Goal: Information Seeking & Learning: Find specific fact

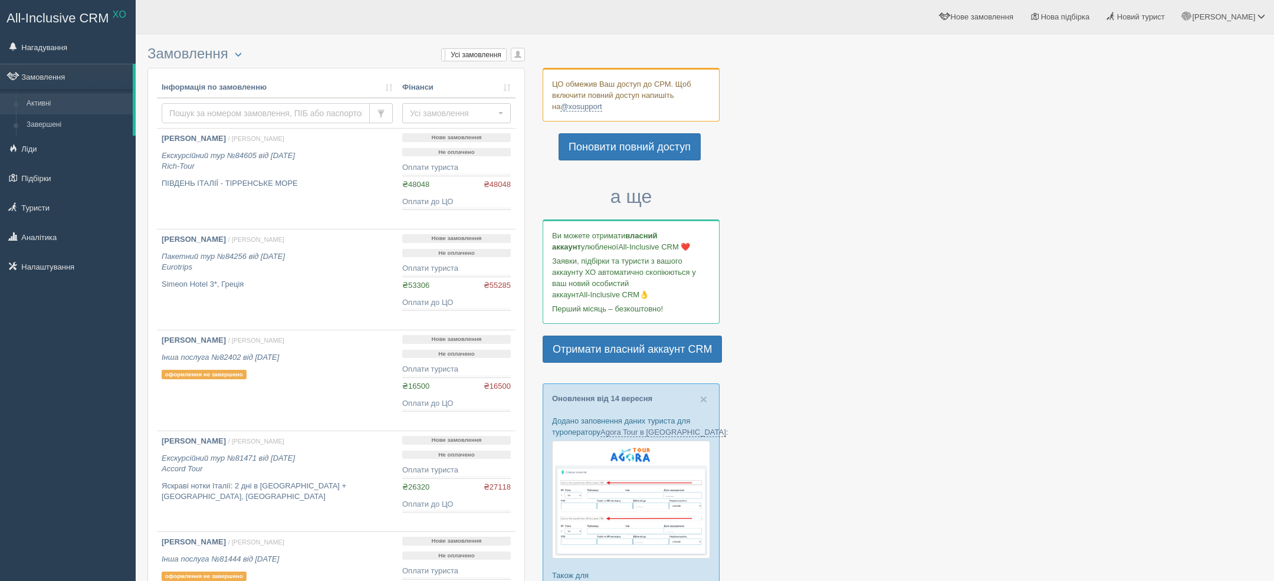
click at [312, 106] on input "text" at bounding box center [266, 113] width 208 height 20
type input "рупа"
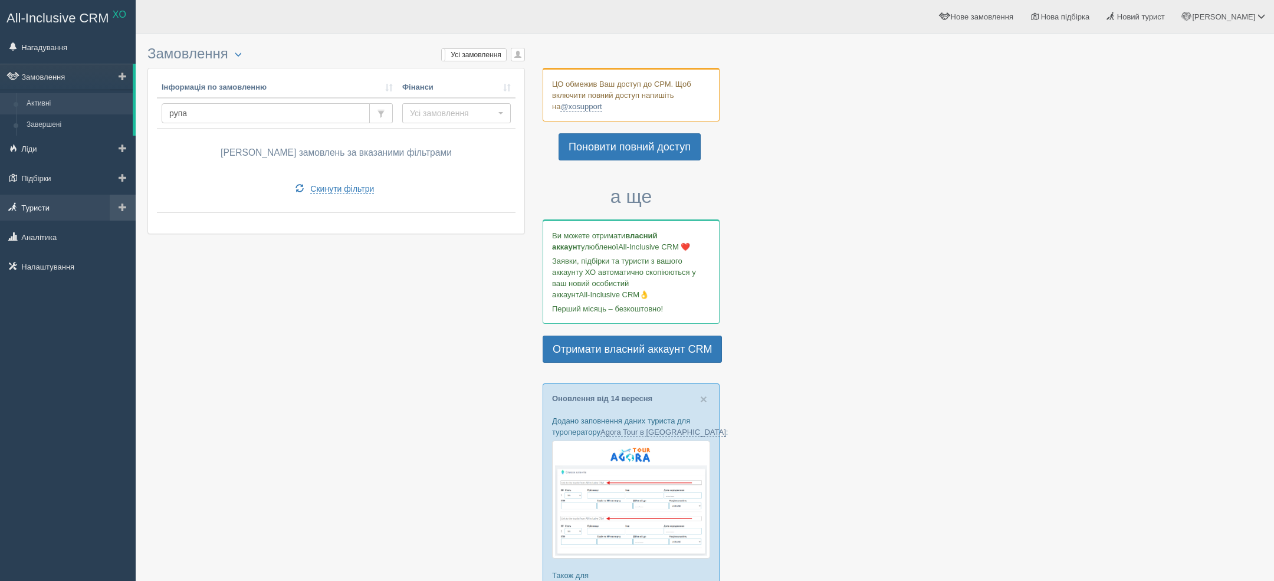
click at [50, 203] on link "Туристи" at bounding box center [68, 208] width 136 height 26
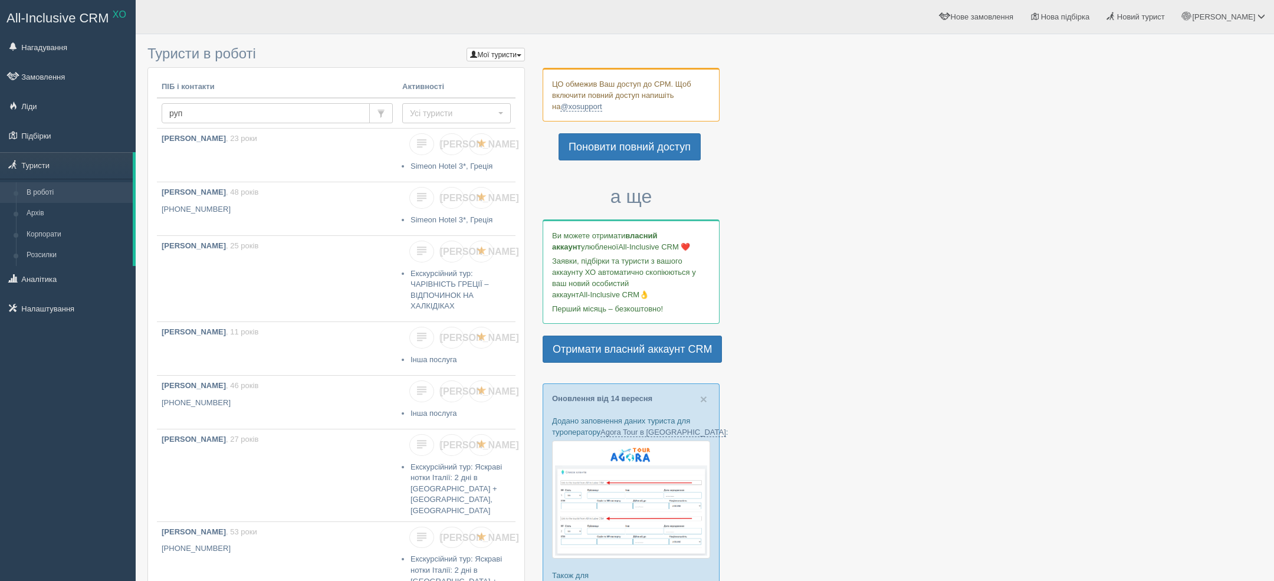
type input "рупа"
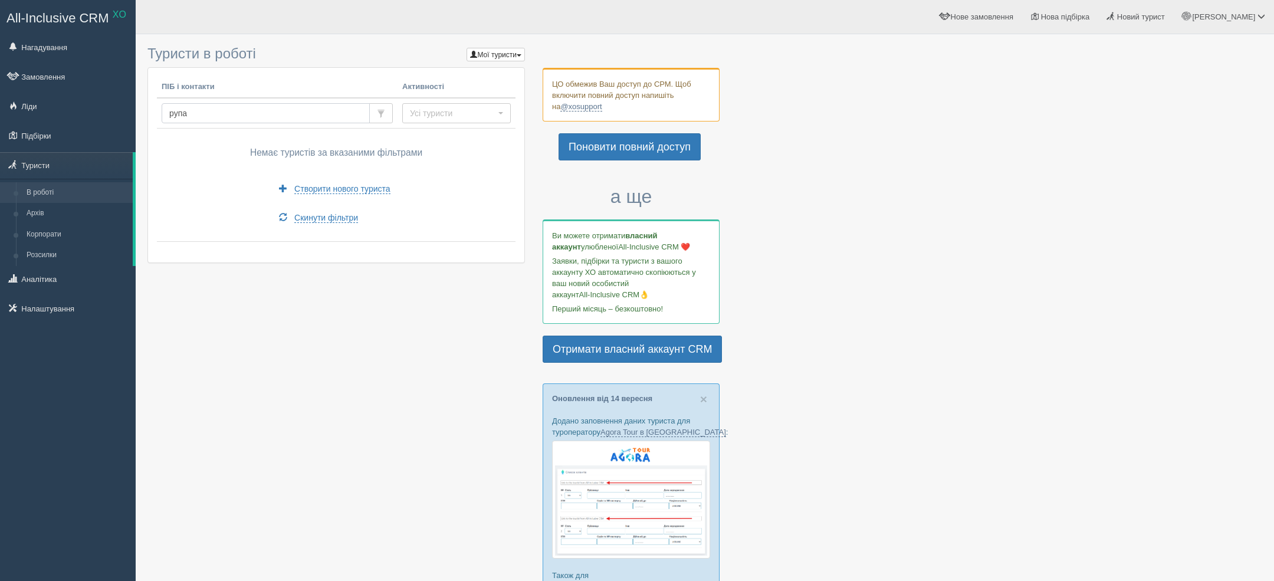
click at [198, 117] on input "рупа" at bounding box center [266, 113] width 208 height 20
click at [47, 224] on link "Корпорати" at bounding box center [76, 234] width 111 height 21
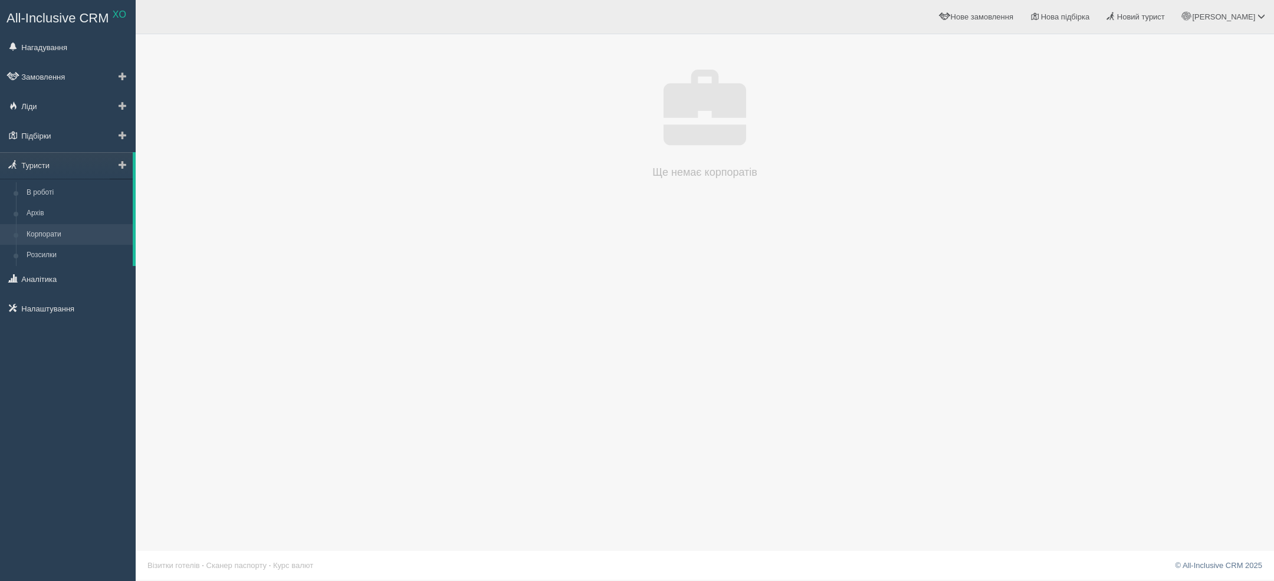
click at [70, 225] on link "Корпорати" at bounding box center [76, 234] width 111 height 21
click at [54, 219] on link "Архів" at bounding box center [76, 213] width 111 height 21
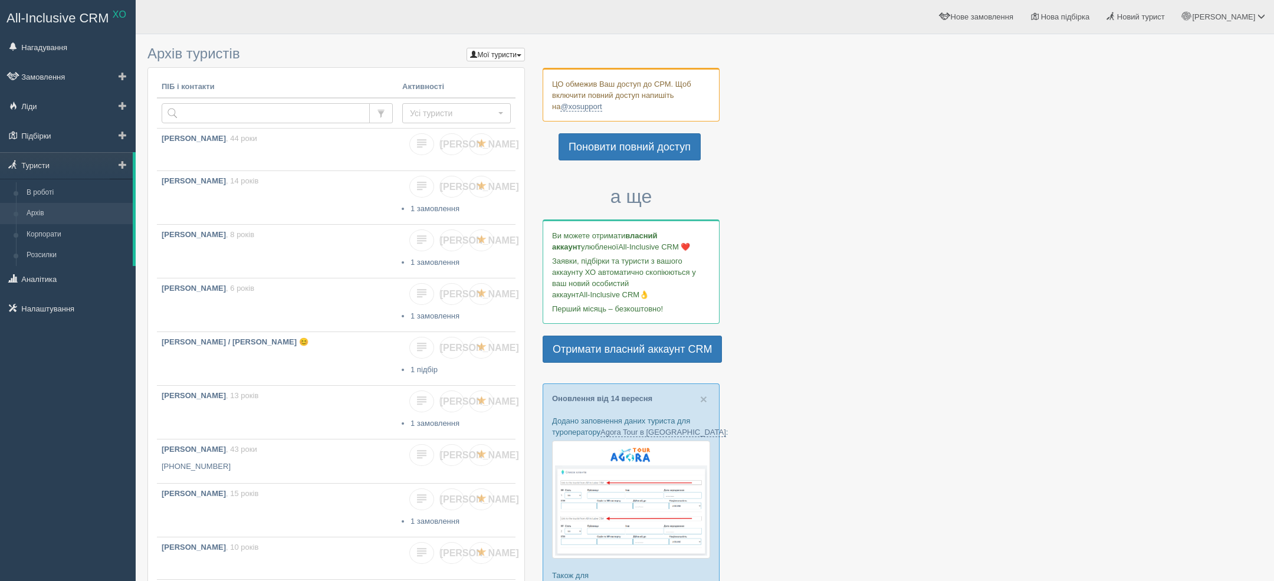
click at [49, 219] on link "Архів" at bounding box center [76, 213] width 111 height 21
click at [288, 116] on input "text" at bounding box center [266, 113] width 208 height 20
type input "о"
type input "р"
type input "рупа"
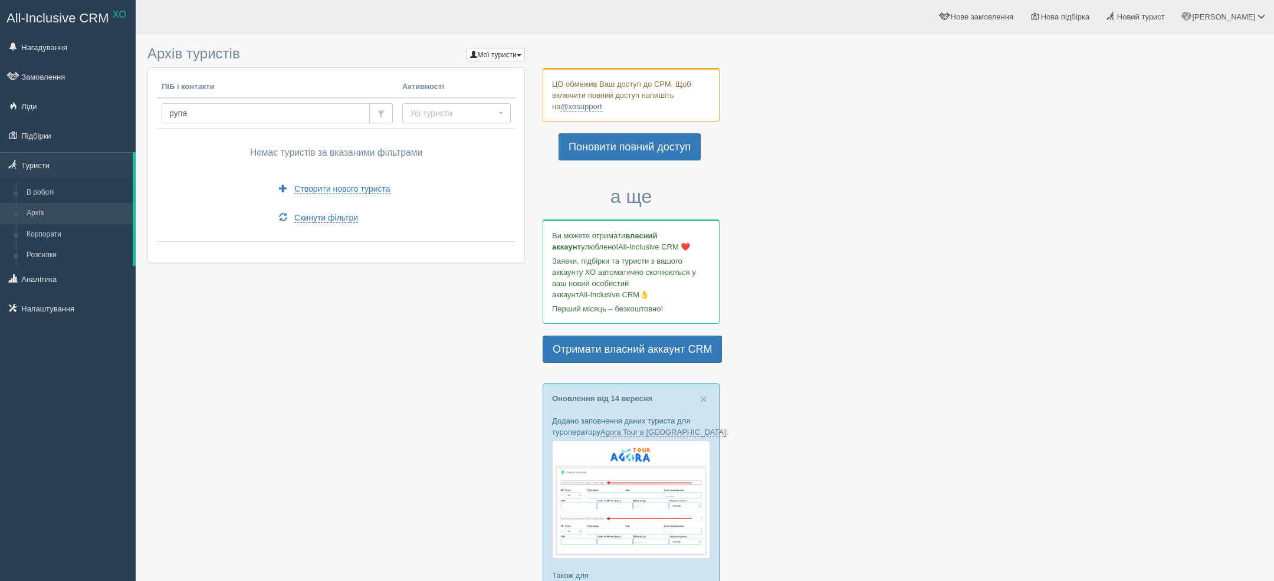
click at [246, 121] on input "рупа" at bounding box center [266, 113] width 208 height 20
click at [245, 121] on input "рупа" at bounding box center [266, 113] width 208 height 20
click at [42, 198] on link "В роботі" at bounding box center [76, 192] width 111 height 21
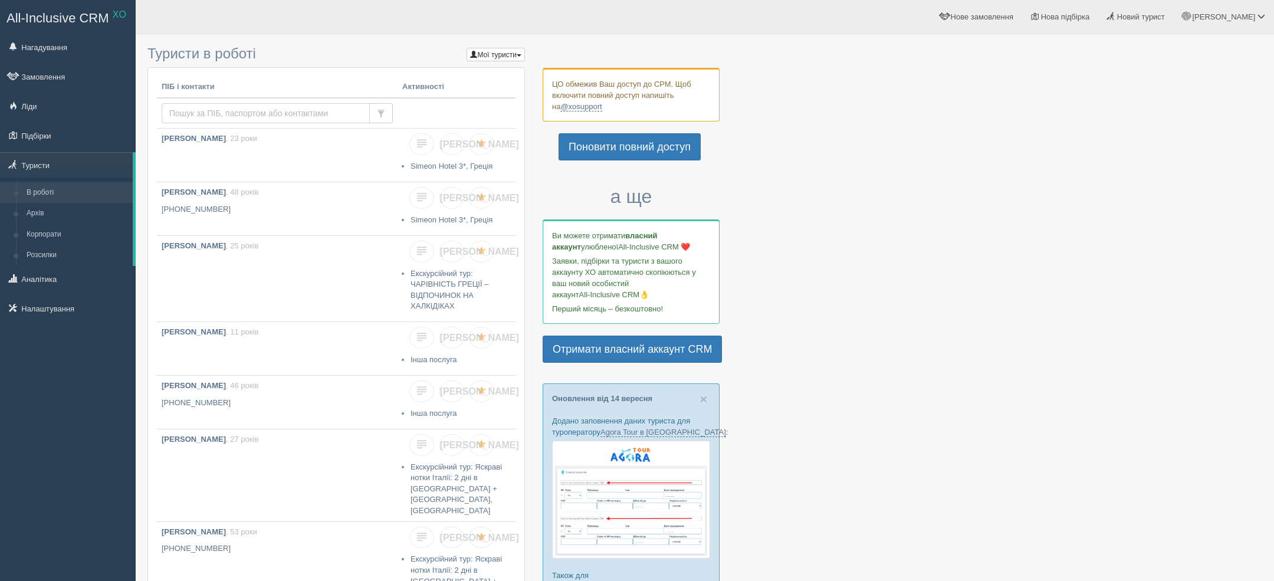
click at [279, 118] on input "text" at bounding box center [266, 113] width 208 height 20
type input "рупа"
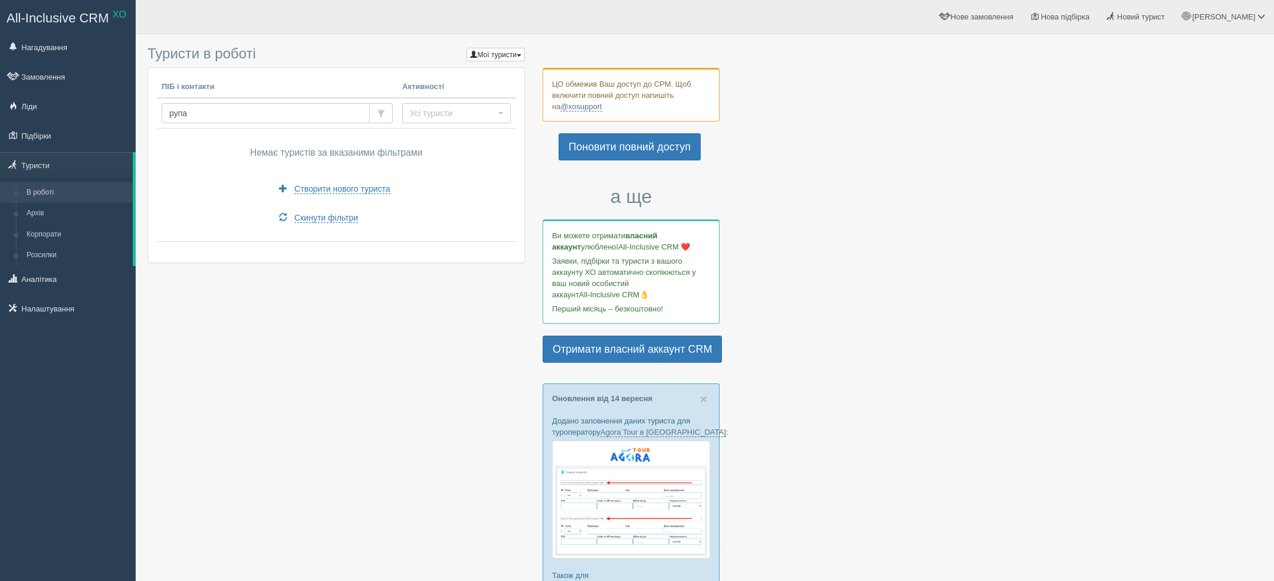
click at [218, 123] on td "рупа" at bounding box center [277, 113] width 241 height 31
click at [227, 117] on input "рупа" at bounding box center [266, 113] width 208 height 20
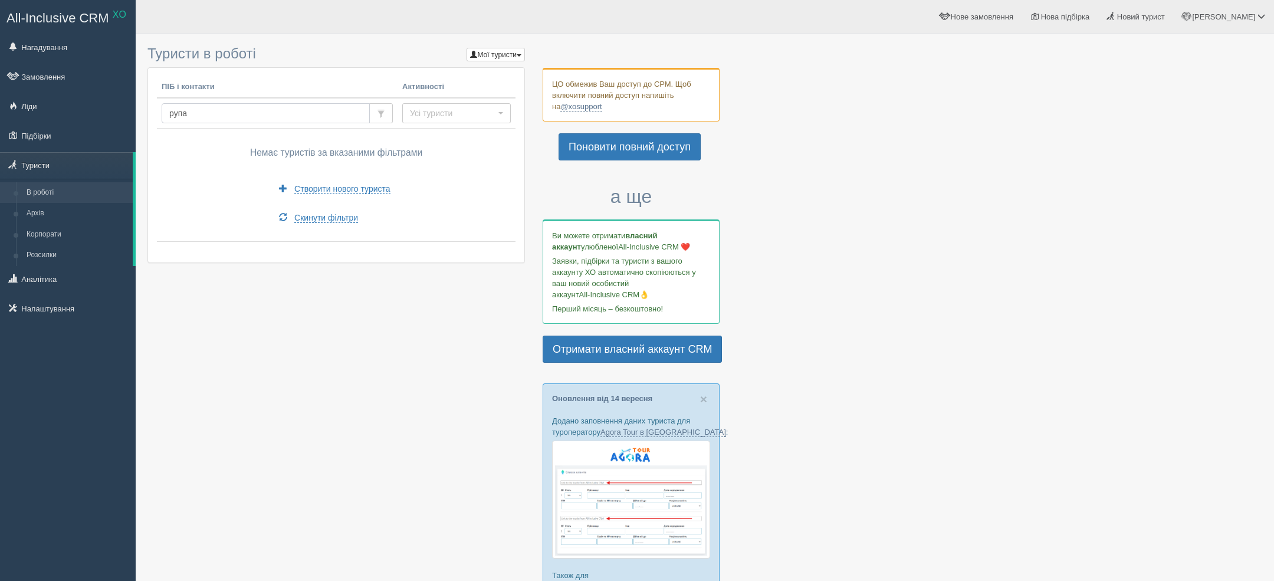
click at [227, 117] on input "рупа" at bounding box center [266, 113] width 208 height 20
type input "малюх"
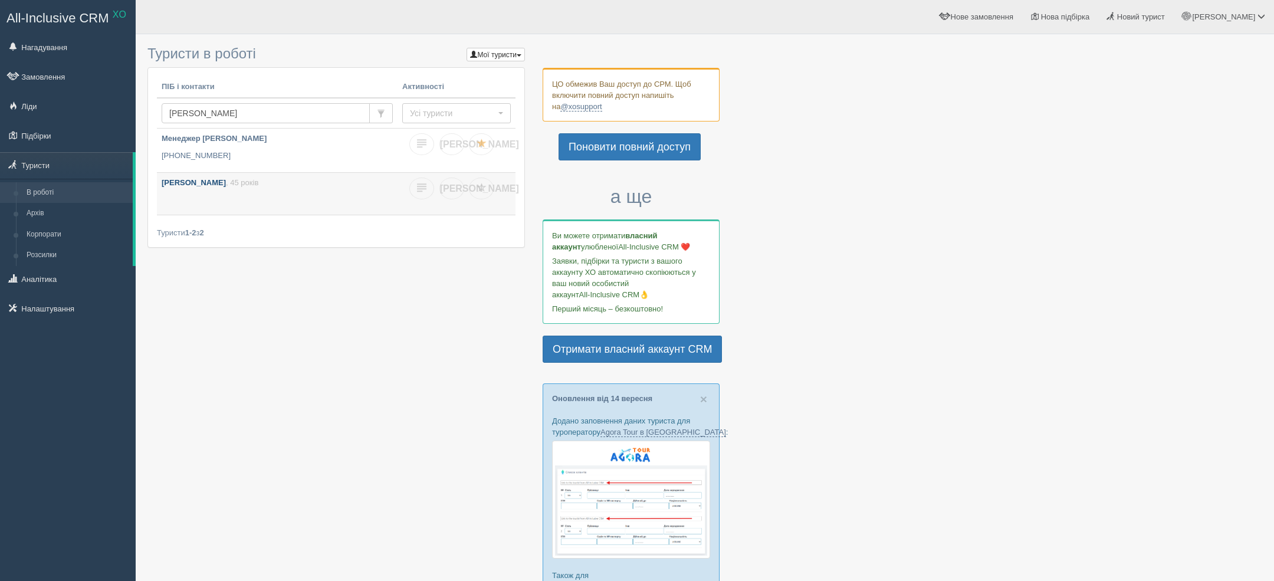
click at [192, 175] on link "Малюх Леся , 45 років" at bounding box center [277, 194] width 241 height 42
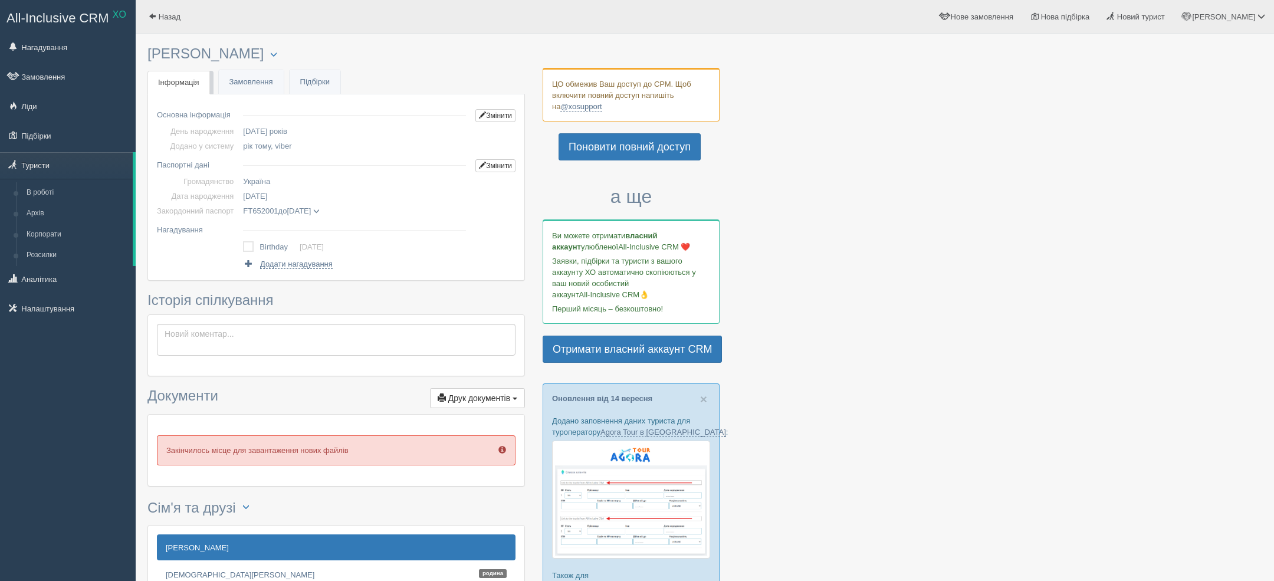
scroll to position [350, 0]
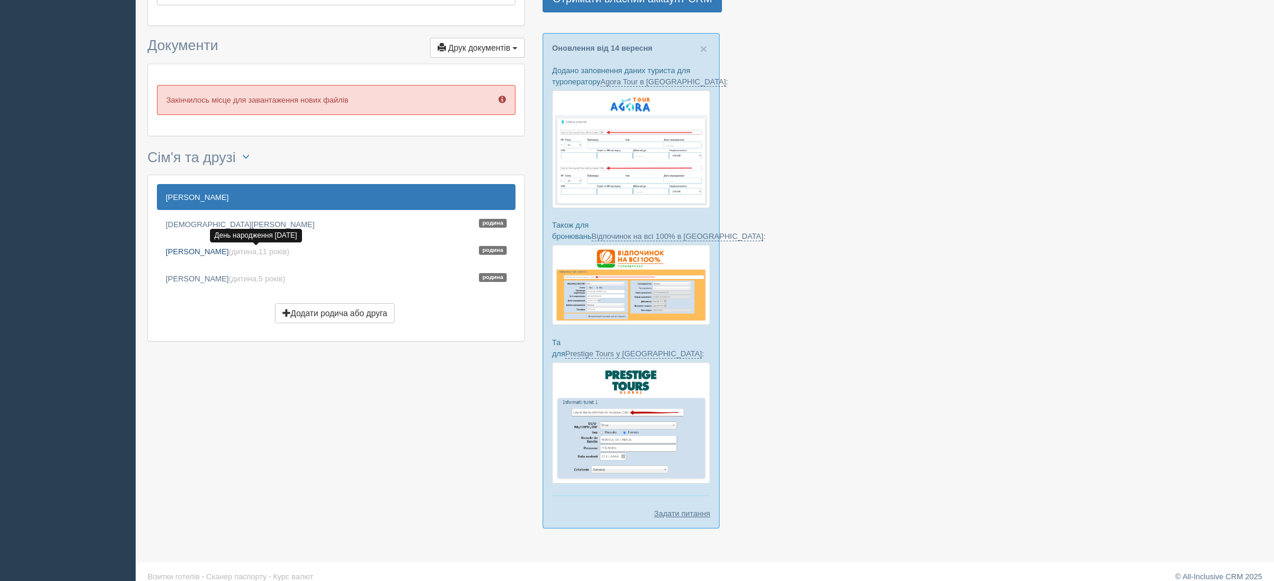
click at [261, 247] on span "11 років" at bounding box center [272, 251] width 28 height 9
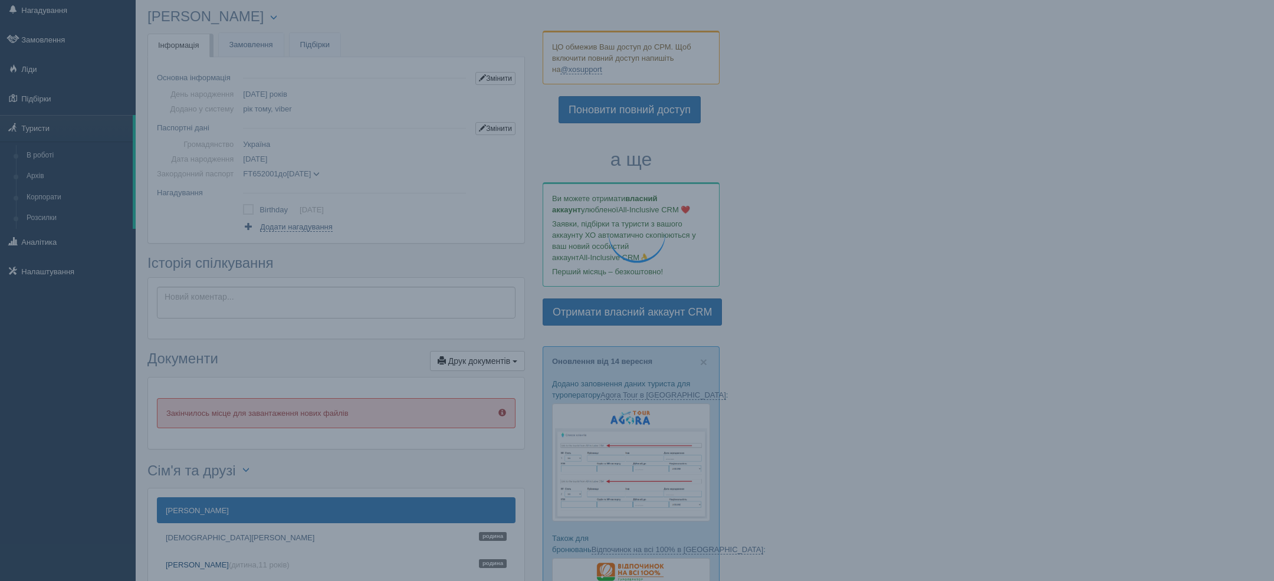
scroll to position [0, 0]
